Goal: Task Accomplishment & Management: Use online tool/utility

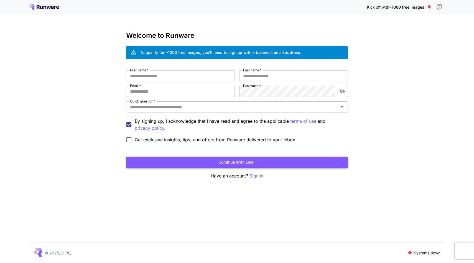
click at [241, 162] on button "Continue with email" at bounding box center [237, 161] width 222 height 11
click at [154, 76] on input "First name   *" at bounding box center [180, 75] width 109 height 11
type input "*******"
click at [245, 75] on input "Last name   *" at bounding box center [293, 75] width 109 height 11
type input "******"
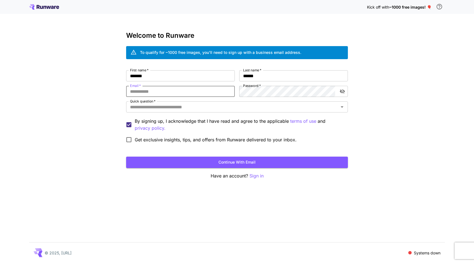
click at [201, 93] on input "Email   *" at bounding box center [180, 91] width 109 height 11
type input "**********"
click at [244, 111] on div "Quick question   *" at bounding box center [237, 106] width 222 height 11
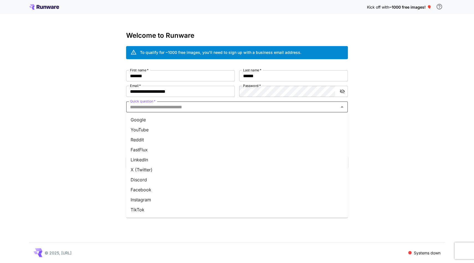
click at [189, 128] on li "YouTube" at bounding box center [237, 130] width 222 height 10
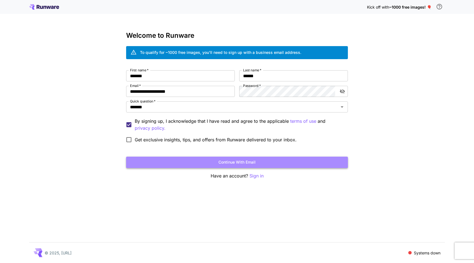
click at [193, 162] on button "Continue with email" at bounding box center [237, 161] width 222 height 11
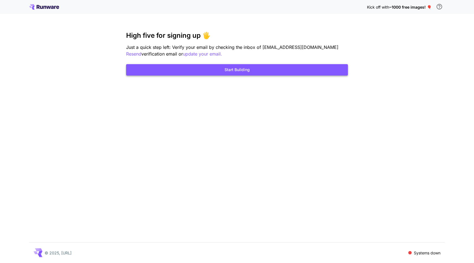
click at [238, 72] on button "Start Building" at bounding box center [237, 69] width 222 height 11
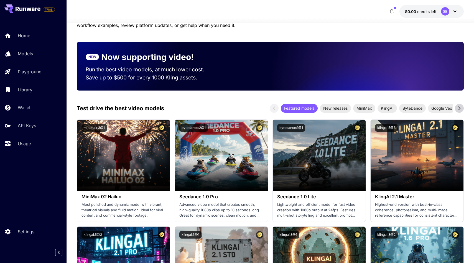
scroll to position [89, 0]
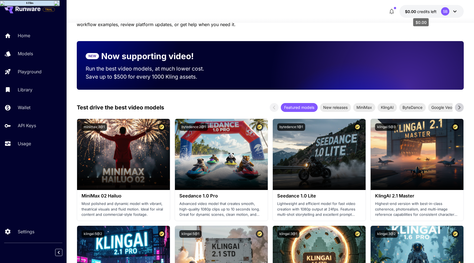
click at [431, 12] on span "credits left" at bounding box center [427, 11] width 19 height 5
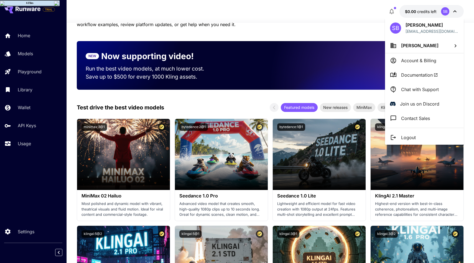
click at [391, 10] on div at bounding box center [237, 131] width 474 height 263
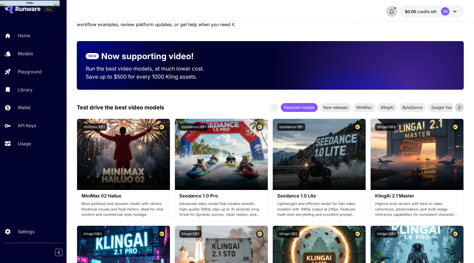
click at [394, 11] on icon "button" at bounding box center [392, 11] width 7 height 7
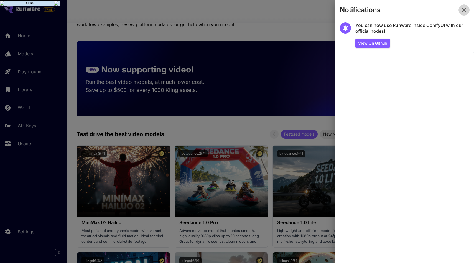
click at [464, 11] on icon "button" at bounding box center [465, 10] width 4 height 4
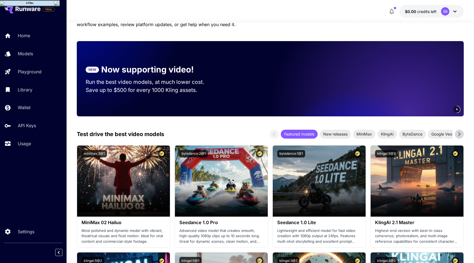
click at [56, 3] on img at bounding box center [57, 3] width 6 height 4
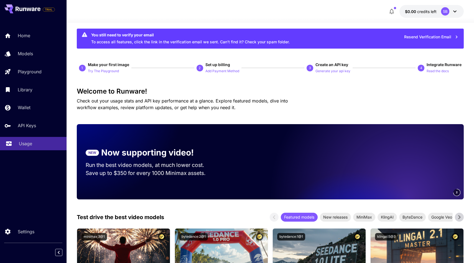
scroll to position [7, 0]
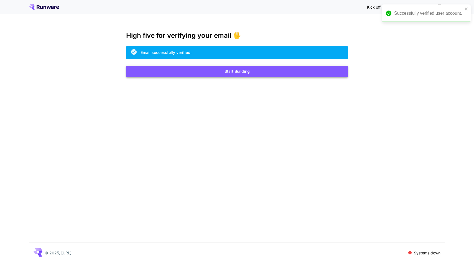
click at [272, 73] on button "Start Building" at bounding box center [237, 71] width 222 height 11
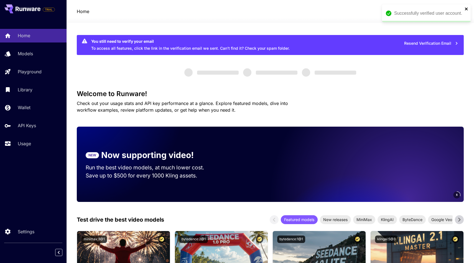
click at [468, 9] on icon "close" at bounding box center [467, 9] width 4 height 4
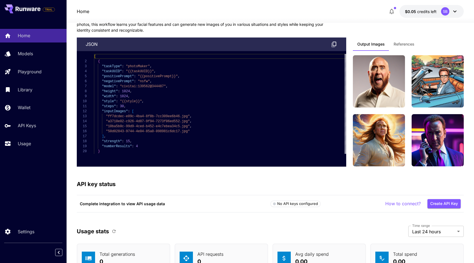
scroll to position [1451, 0]
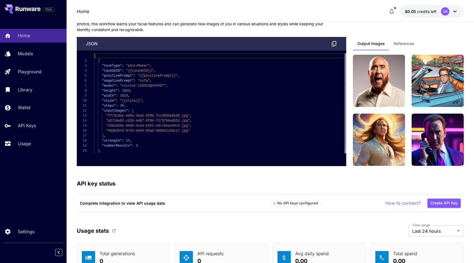
type textarea "**********"
click at [130, 94] on div "[ { "taskType" : "photoMaker" , "taskUUID" : "{{taskUUID}}" , "positivePrompt" …" at bounding box center [220, 105] width 253 height 105
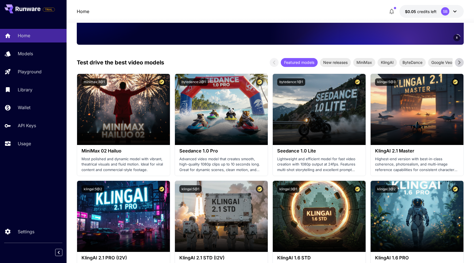
scroll to position [0, 0]
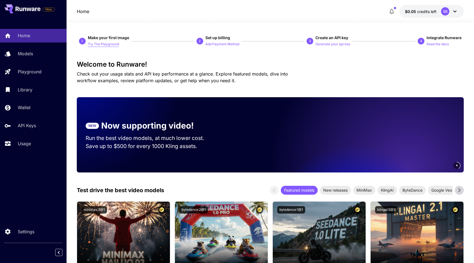
click at [101, 42] on p "Try The Playground" at bounding box center [103, 44] width 31 height 5
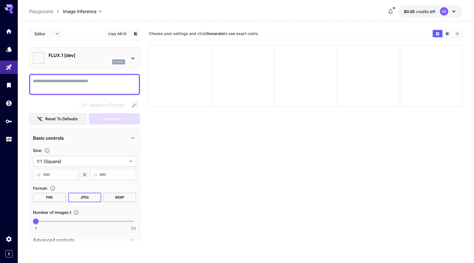
type input "**********"
click at [117, 57] on p "FLUX.1 [dev]" at bounding box center [87, 55] width 77 height 7
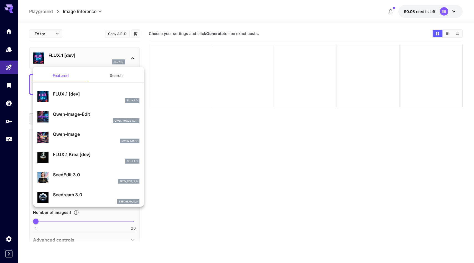
click at [213, 155] on div at bounding box center [237, 131] width 474 height 263
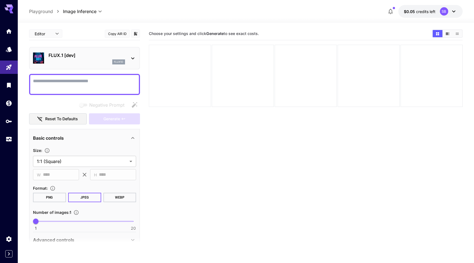
click at [174, 64] on div at bounding box center [180, 76] width 62 height 62
